Goal: Task Accomplishment & Management: Use online tool/utility

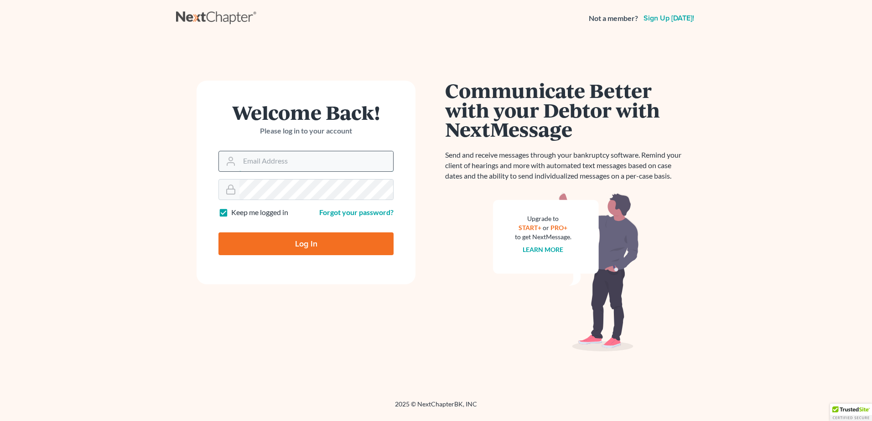
click at [365, 167] on input "Email Address" at bounding box center [316, 161] width 154 height 20
type input "[PERSON_NAME][EMAIL_ADDRESS][DOMAIN_NAME]"
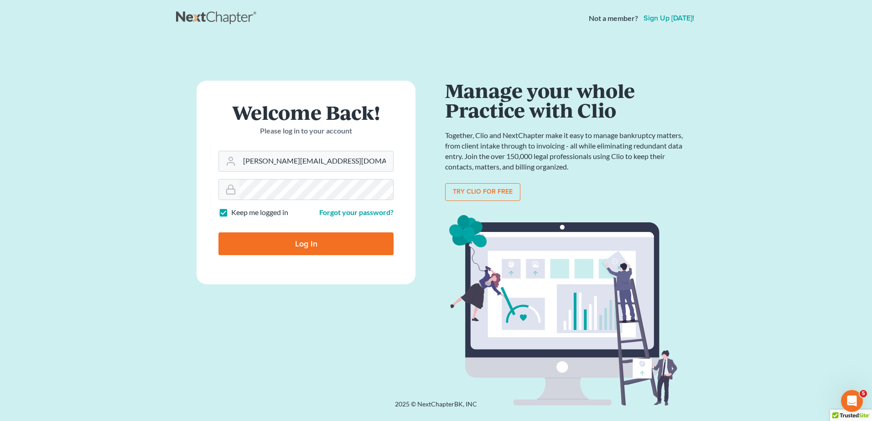
click at [307, 245] on input "Log In" at bounding box center [305, 244] width 175 height 23
type input "Thinking..."
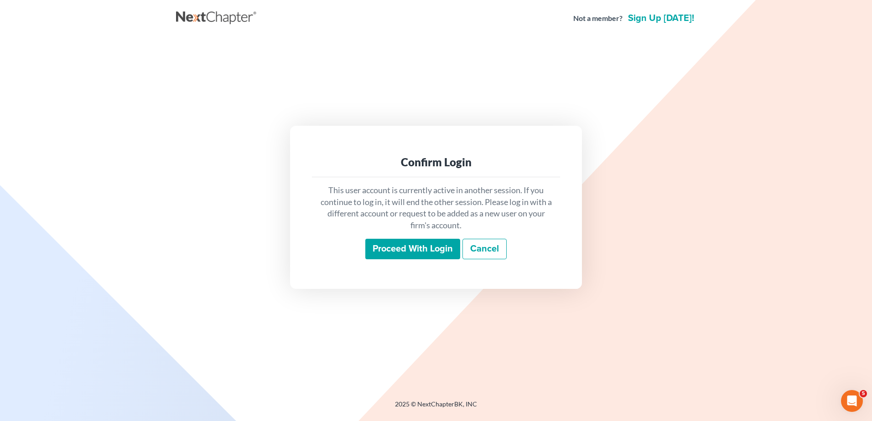
click at [413, 254] on input "Proceed with login" at bounding box center [412, 249] width 95 height 21
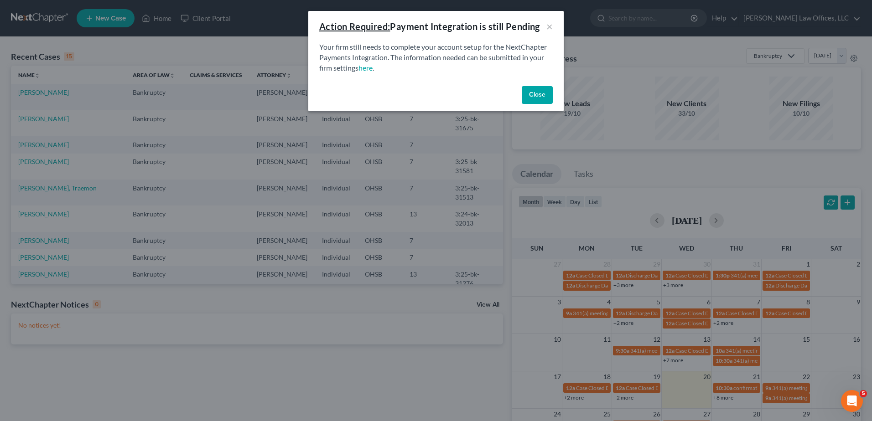
click at [534, 98] on button "Close" at bounding box center [537, 95] width 31 height 18
